Goal: Transaction & Acquisition: Purchase product/service

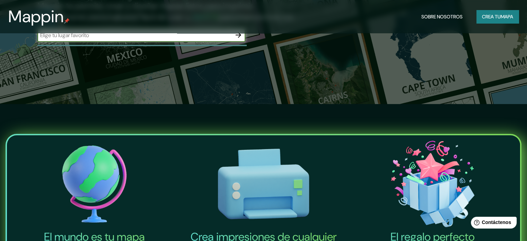
scroll to position [35, 0]
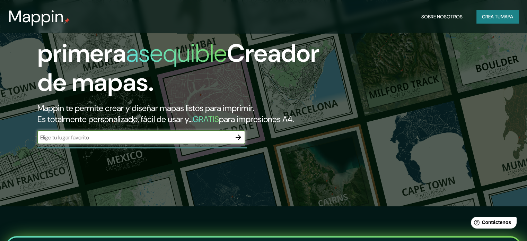
click at [239, 140] on icon "button" at bounding box center [239, 138] width 6 height 6
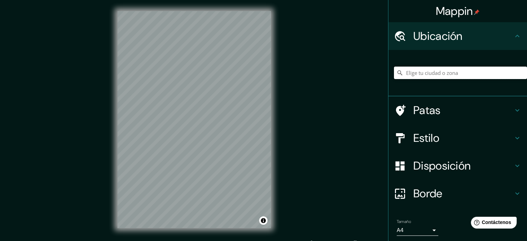
click at [459, 74] on input "Elige tu ciudad o zona" at bounding box center [460, 73] width 133 height 12
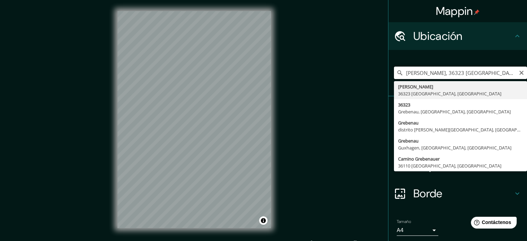
click at [511, 73] on input "[PERSON_NAME], 36323 [GEOGRAPHIC_DATA], [GEOGRAPHIC_DATA]" at bounding box center [460, 73] width 133 height 12
type input "[GEOGRAPHIC_DATA], [GEOGRAPHIC_DATA], [GEOGRAPHIC_DATA]"
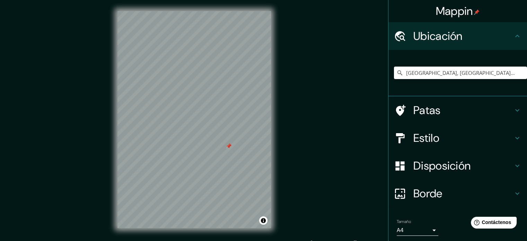
click at [222, 11] on div at bounding box center [195, 11] width 154 height 0
click at [514, 116] on div "Patas" at bounding box center [458, 110] width 139 height 28
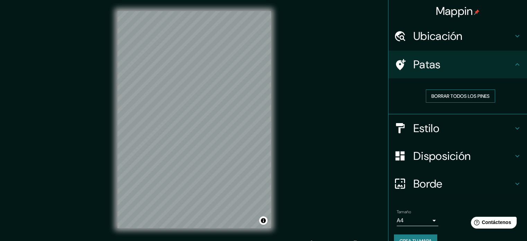
click at [487, 96] on button "Borrar todos los pines" at bounding box center [460, 95] width 69 height 13
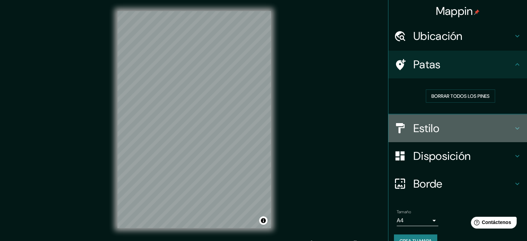
click at [516, 127] on icon at bounding box center [518, 128] width 4 height 2
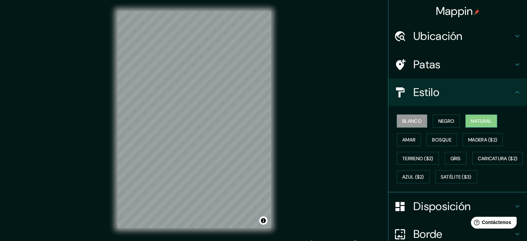
click at [477, 120] on font "Natural" at bounding box center [481, 121] width 21 height 6
click at [447, 120] on font "Negro" at bounding box center [447, 121] width 16 height 6
click at [466, 121] on button "Natural" at bounding box center [482, 120] width 32 height 13
click at [409, 135] on font "Amar" at bounding box center [409, 139] width 13 height 9
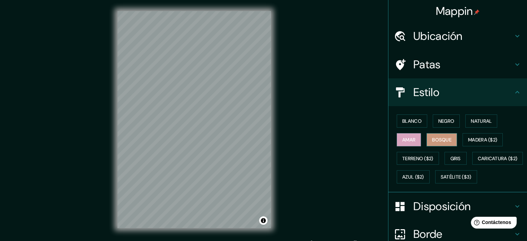
click at [443, 140] on font "Bosque" at bounding box center [441, 140] width 19 height 6
click at [266, 220] on button "Activar o desactivar atribución" at bounding box center [263, 220] width 8 height 8
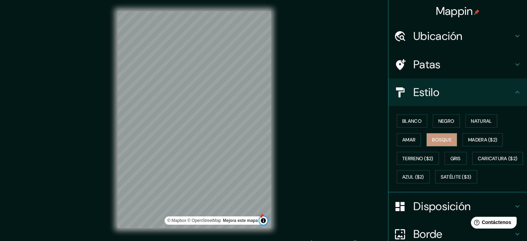
click at [266, 220] on button "Activar o desactivar atribución" at bounding box center [263, 220] width 8 height 8
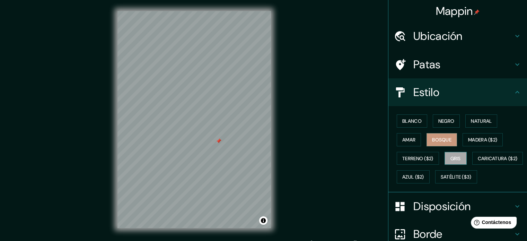
click at [456, 158] on font "Gris" at bounding box center [456, 158] width 10 height 6
click at [424, 176] on font "Azul ($2)" at bounding box center [414, 177] width 22 height 6
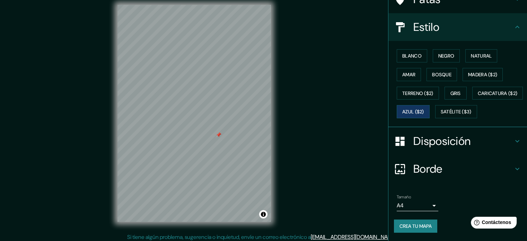
scroll to position [9, 0]
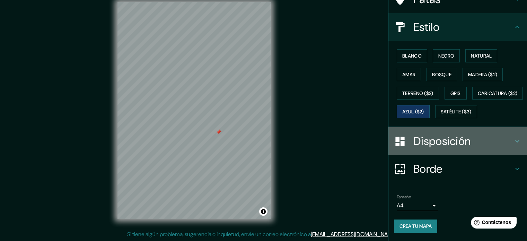
click at [513, 144] on icon at bounding box center [517, 141] width 8 height 8
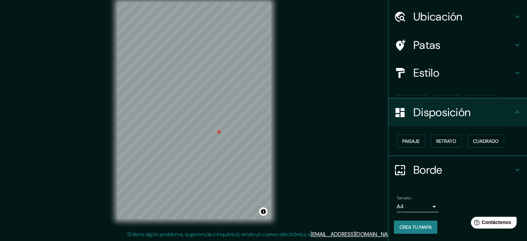
scroll to position [8, 0]
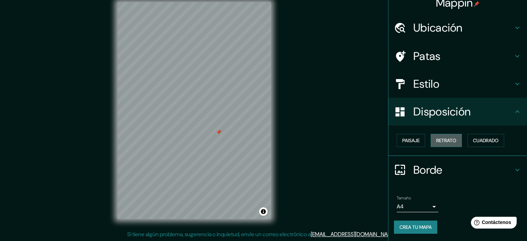
click at [448, 140] on font "Retrato" at bounding box center [446, 140] width 20 height 6
click at [474, 139] on font "Cuadrado" at bounding box center [486, 140] width 26 height 6
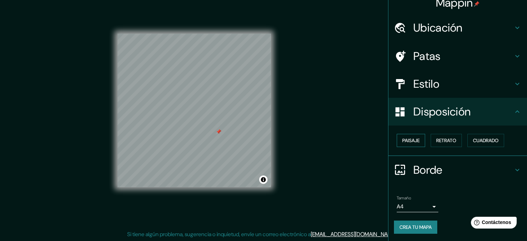
click at [406, 140] on font "Paisaje" at bounding box center [411, 140] width 17 height 6
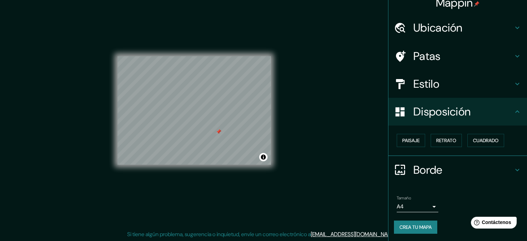
click at [516, 168] on icon at bounding box center [517, 170] width 8 height 8
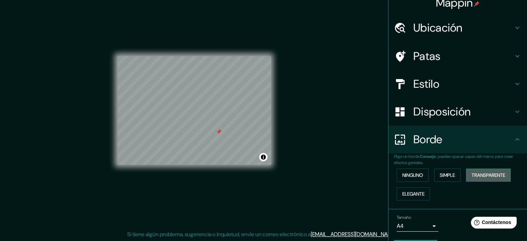
click at [484, 173] on font "Transparente" at bounding box center [489, 175] width 34 height 6
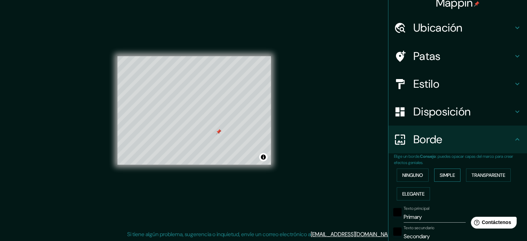
click at [451, 173] on font "Simple" at bounding box center [447, 175] width 15 height 6
click at [426, 170] on div "Ninguno Simple Transparente Elegante" at bounding box center [460, 184] width 133 height 37
click at [412, 174] on font "Ninguno" at bounding box center [413, 175] width 21 height 6
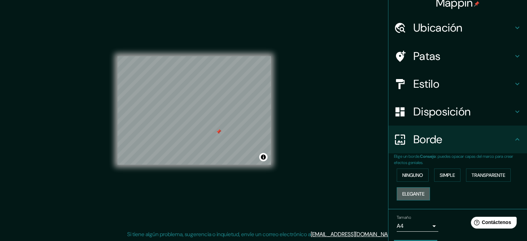
click at [417, 191] on font "Elegante" at bounding box center [414, 194] width 22 height 6
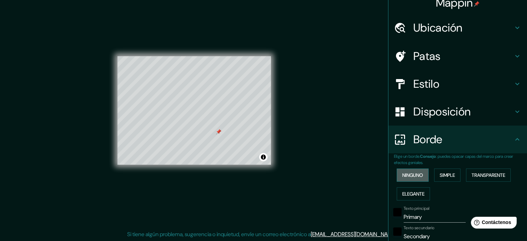
click at [416, 178] on font "Ninguno" at bounding box center [413, 175] width 21 height 6
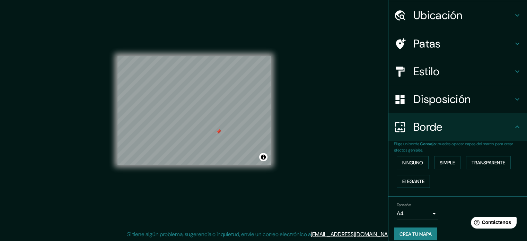
scroll to position [28, 0]
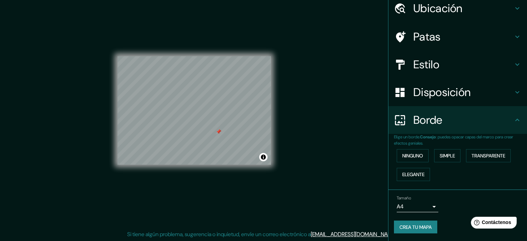
click at [427, 207] on body "Mappin Ubicación [PERSON_NAME], [GEOGRAPHIC_DATA], [GEOGRAPHIC_DATA] Patas Esti…" at bounding box center [263, 111] width 527 height 241
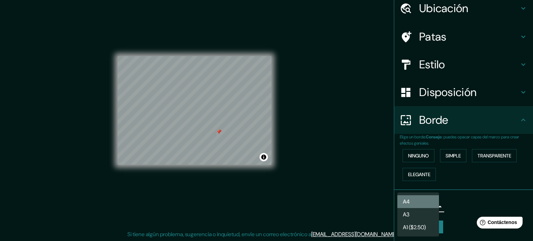
click at [426, 200] on li "A4" at bounding box center [418, 201] width 42 height 13
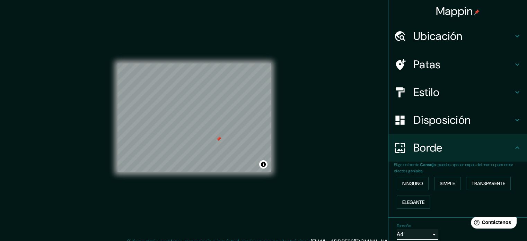
scroll to position [0, 0]
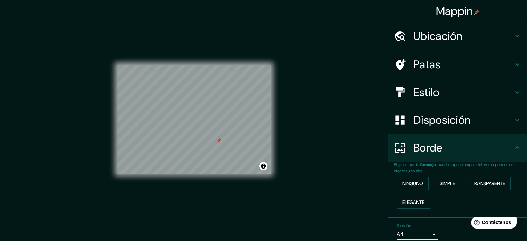
click at [436, 97] on h4 "Estilo" at bounding box center [464, 92] width 100 height 14
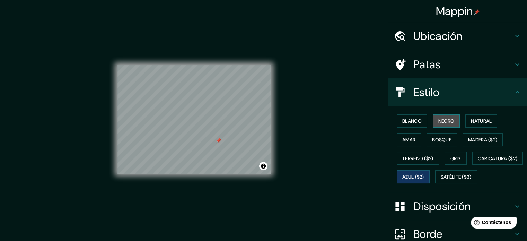
click at [443, 118] on font "Negro" at bounding box center [447, 121] width 16 height 6
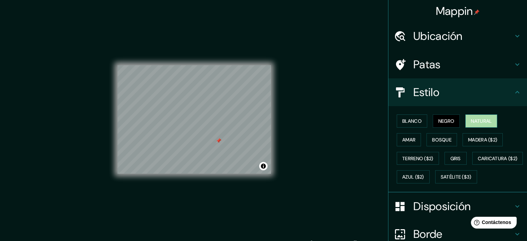
click at [471, 119] on font "Natural" at bounding box center [481, 121] width 21 height 6
click at [411, 123] on font "Blanco" at bounding box center [412, 121] width 19 height 6
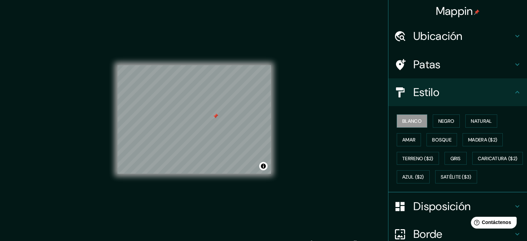
click at [456, 70] on h4 "Patas" at bounding box center [464, 65] width 100 height 14
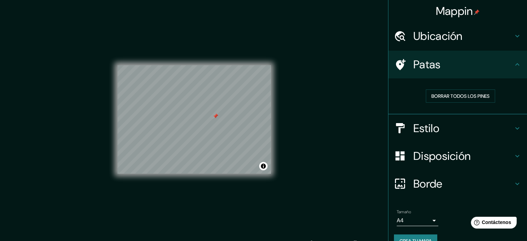
click at [463, 38] on h4 "Ubicación" at bounding box center [464, 36] width 100 height 14
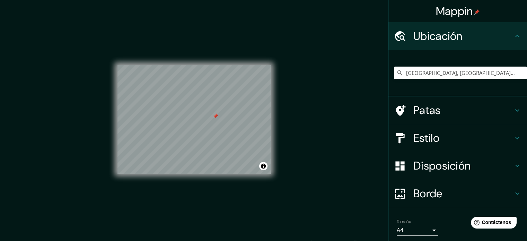
click at [458, 13] on font "Mappin" at bounding box center [454, 11] width 37 height 15
